Goal: Find contact information: Find contact information

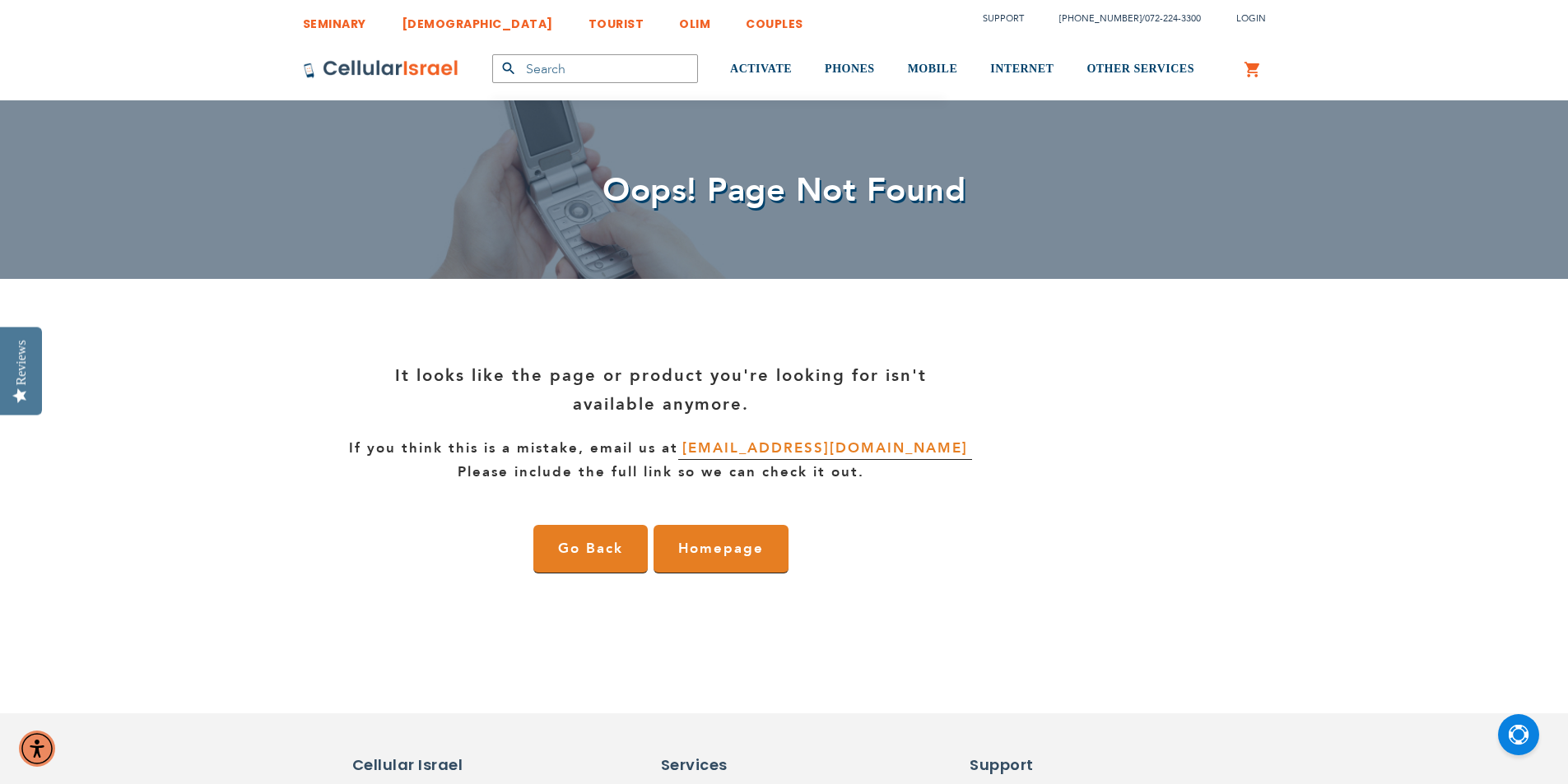
click at [853, 446] on link "[EMAIL_ADDRESS][DOMAIN_NAME]" at bounding box center [824, 449] width 294 height 23
click at [998, 769] on h6 "Support" at bounding box center [1019, 765] width 98 height 21
click at [995, 773] on h6 "Support" at bounding box center [1019, 765] width 98 height 21
click at [997, 770] on h6 "Support" at bounding box center [1019, 765] width 98 height 21
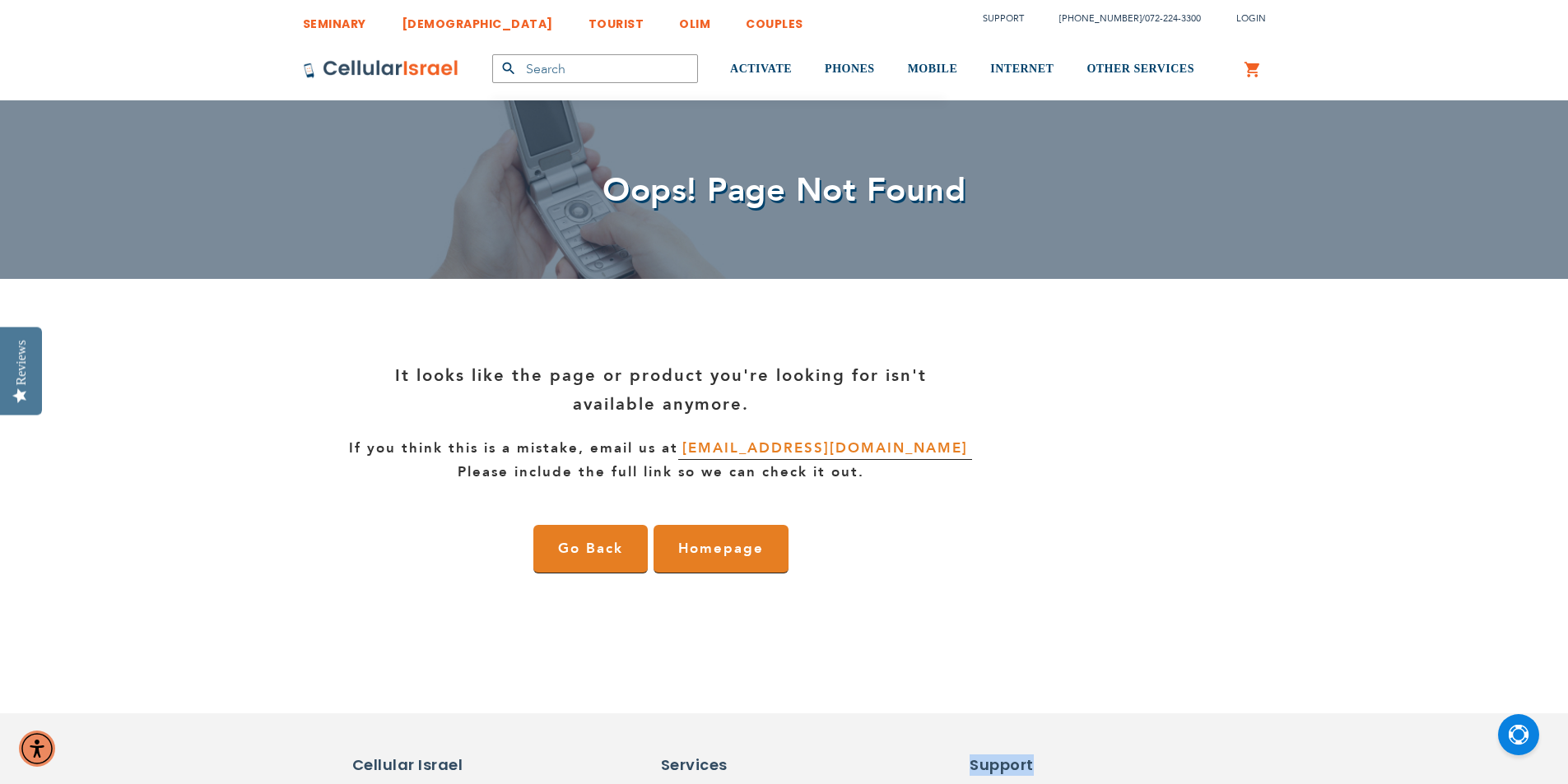
click at [1003, 768] on h6 "Support" at bounding box center [1019, 765] width 98 height 21
drag, startPoint x: 1018, startPoint y: 768, endPoint x: 999, endPoint y: 778, distance: 21.5
click at [1017, 768] on h6 "Support" at bounding box center [1019, 765] width 98 height 21
click at [1000, 767] on h6 "Support" at bounding box center [1019, 765] width 98 height 21
click at [989, 772] on h6 "Support" at bounding box center [1019, 765] width 98 height 21
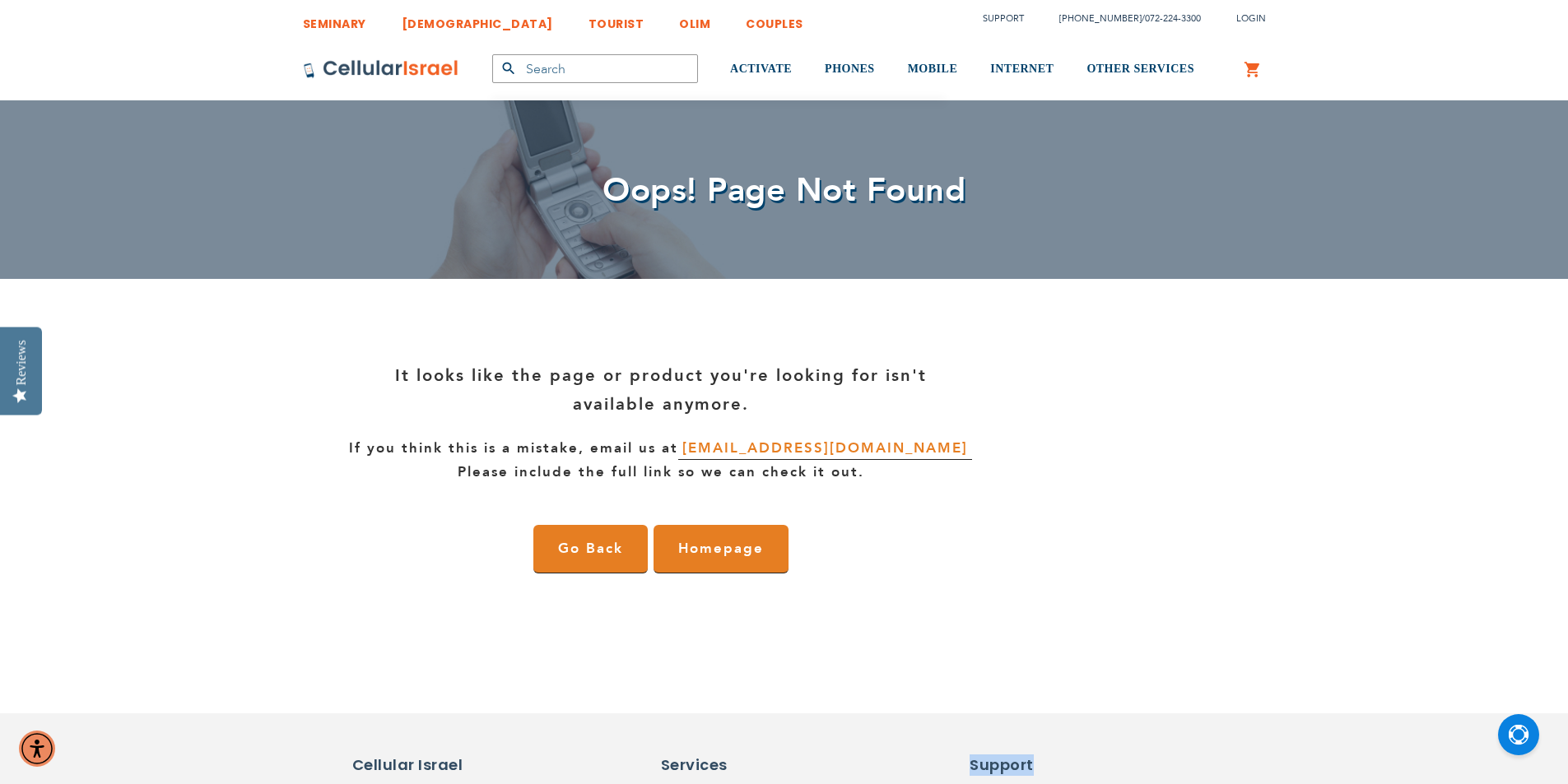
click at [989, 772] on h6 "Support" at bounding box center [1019, 765] width 98 height 21
click at [1001, 761] on h6 "Support" at bounding box center [1019, 765] width 98 height 21
click at [736, 661] on div "SEMINARY YESHIVA TOURIST OLIM COUPLES Support [PHONE_NUMBER] / [PHONE_NUMBER] L…" at bounding box center [784, 718] width 1568 height 1435
click at [589, 23] on link "TOURIST" at bounding box center [616, 19] width 56 height 31
